Goal: Task Accomplishment & Management: Manage account settings

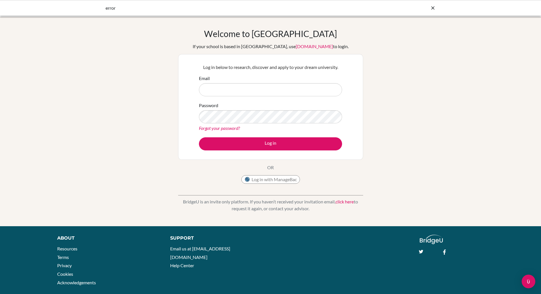
click at [225, 90] on input "Email" at bounding box center [270, 89] width 143 height 13
type input "[EMAIL_ADDRESS][DOMAIN_NAME]"
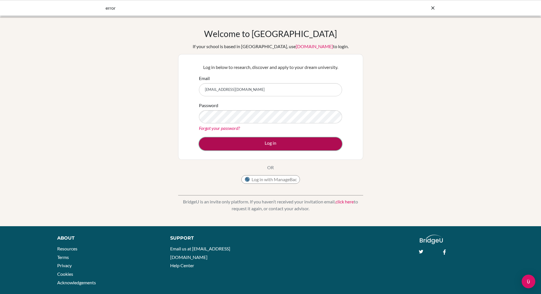
click at [281, 147] on button "Log in" at bounding box center [270, 143] width 143 height 13
